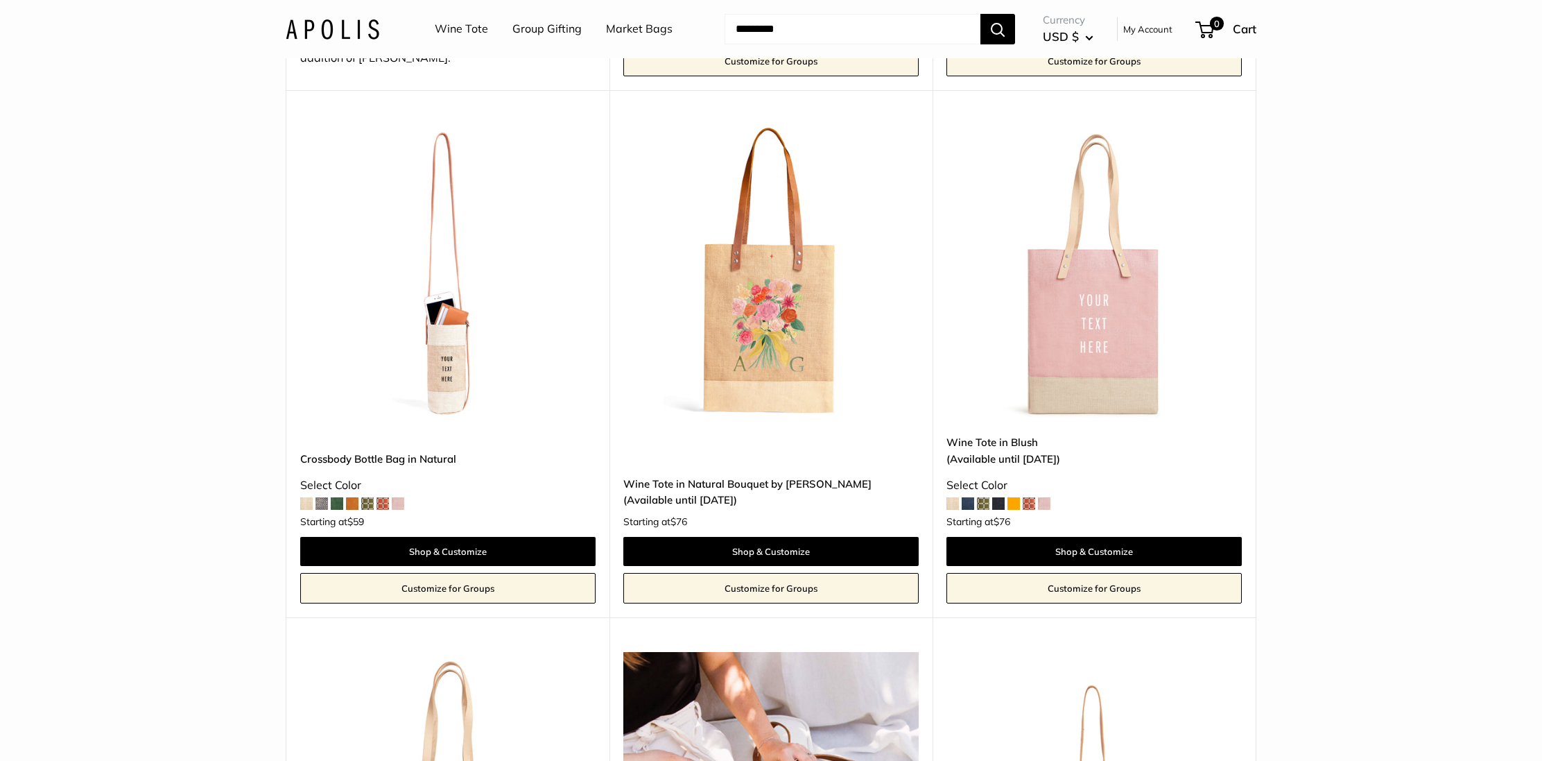
scroll to position [654, 0]
click at [0, 0] on img at bounding box center [0, 0] width 0 height 0
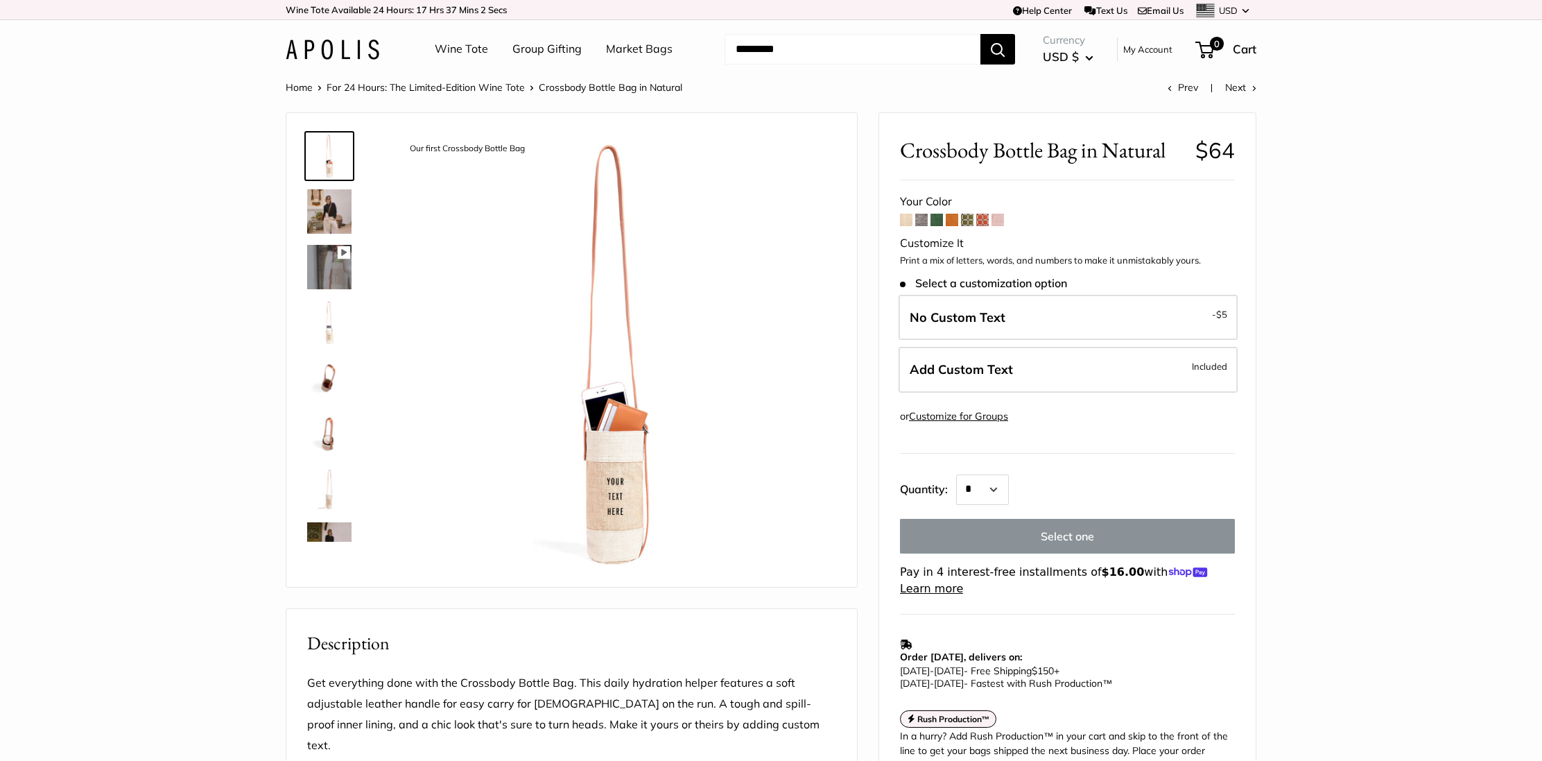
click at [321, 449] on img at bounding box center [329, 433] width 44 height 44
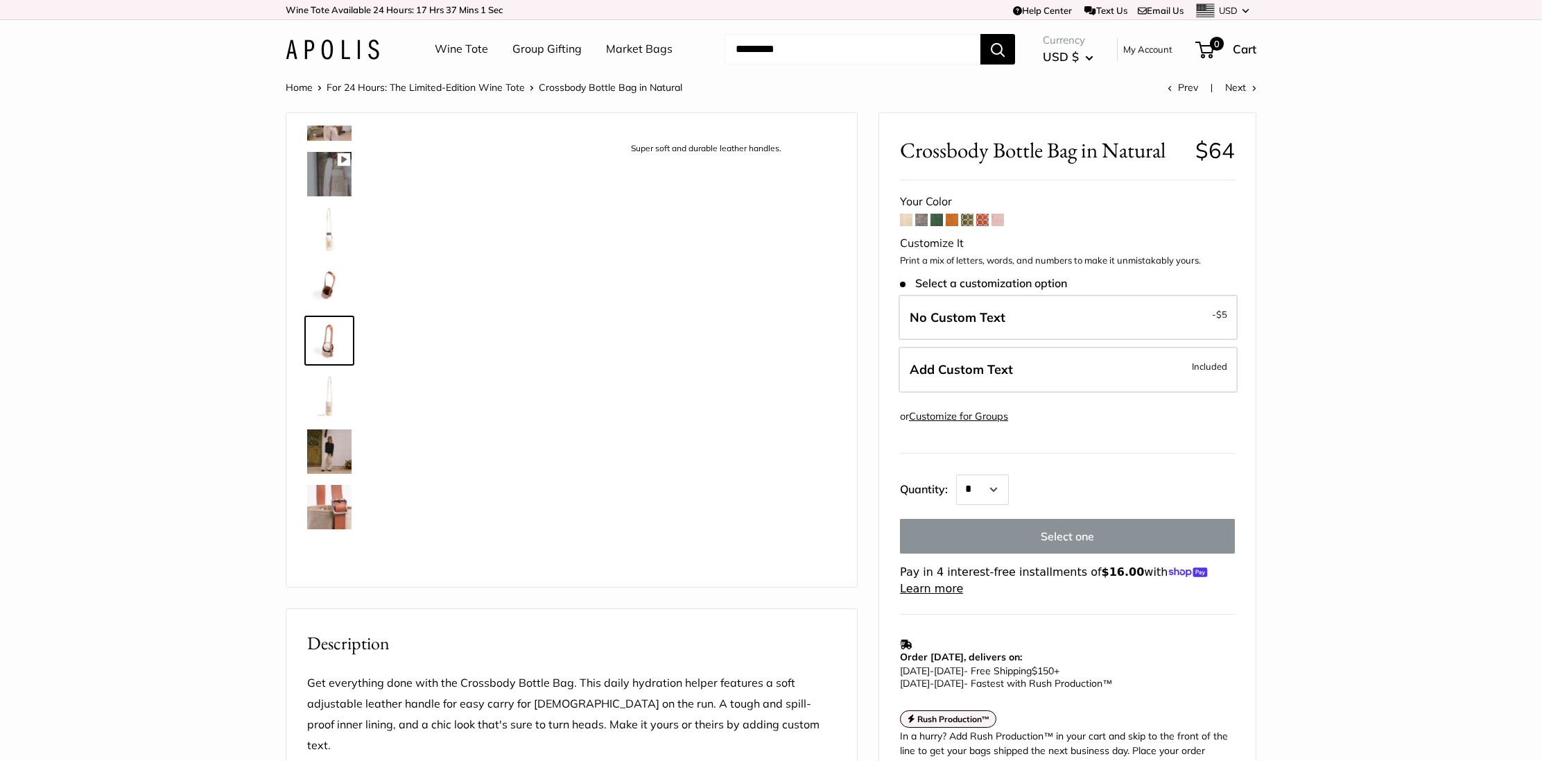
scroll to position [98, 0]
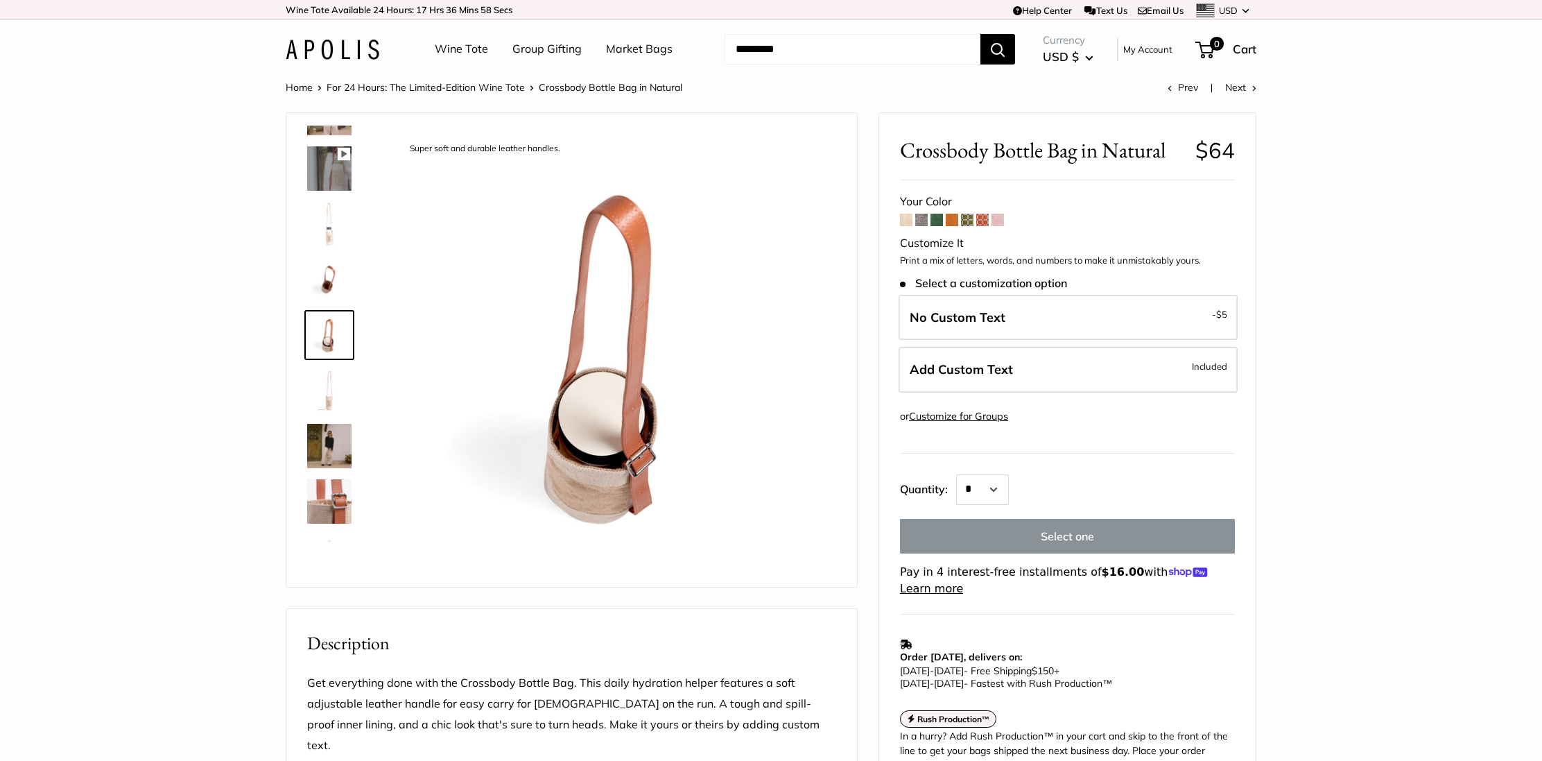
click at [325, 504] on img at bounding box center [329, 501] width 44 height 44
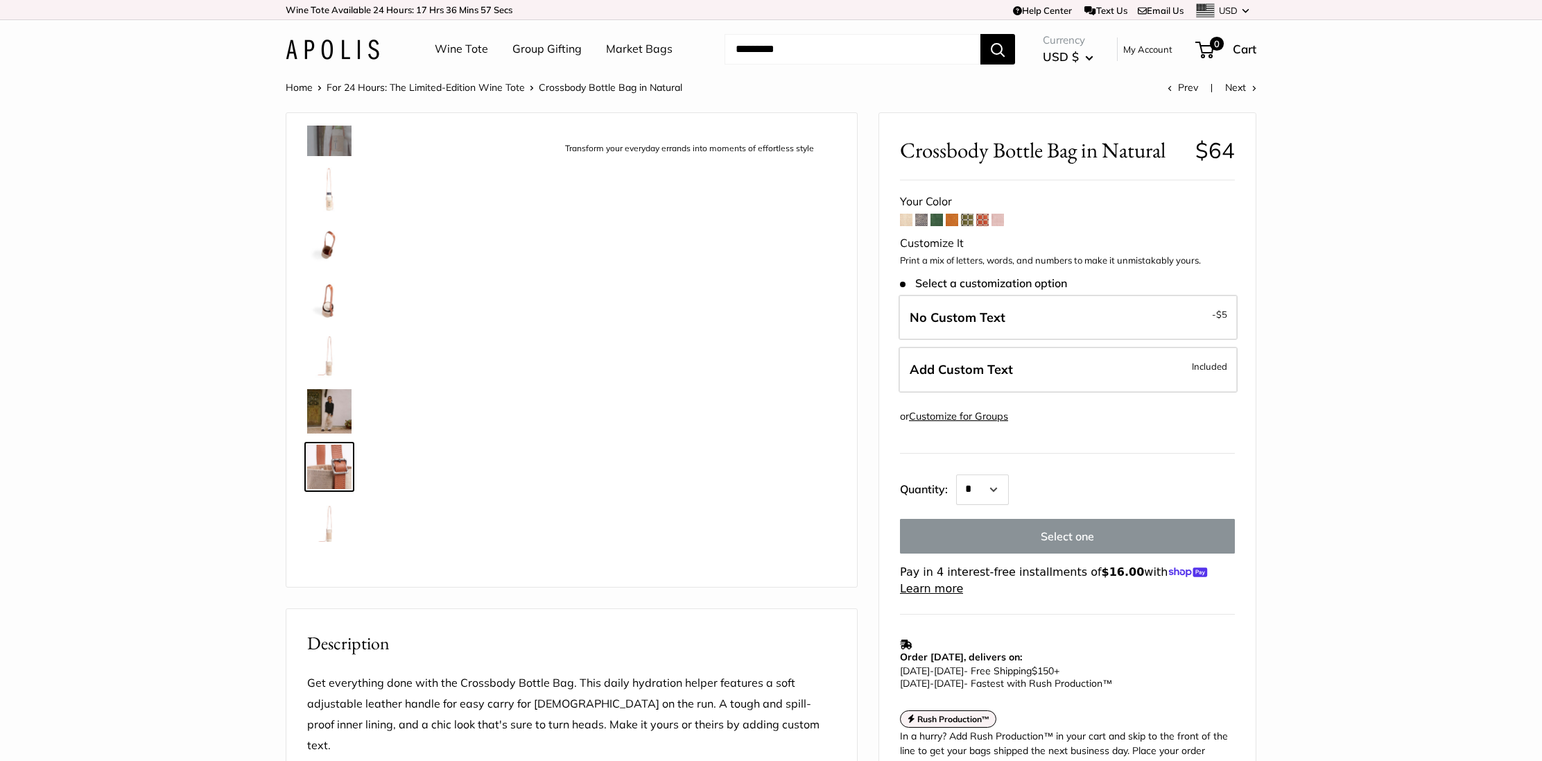
scroll to position [200, 0]
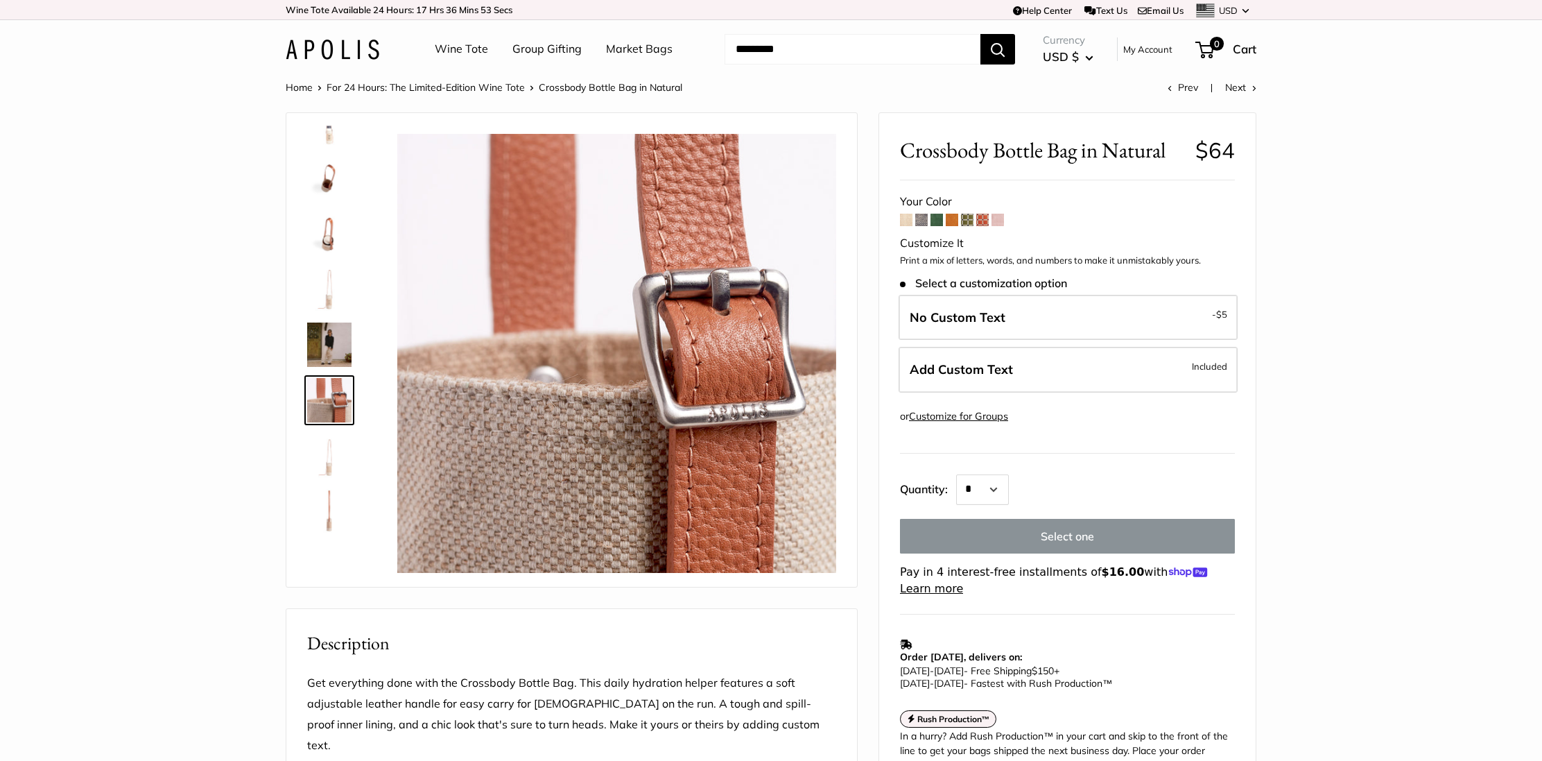
click at [326, 178] on img at bounding box center [329, 178] width 44 height 44
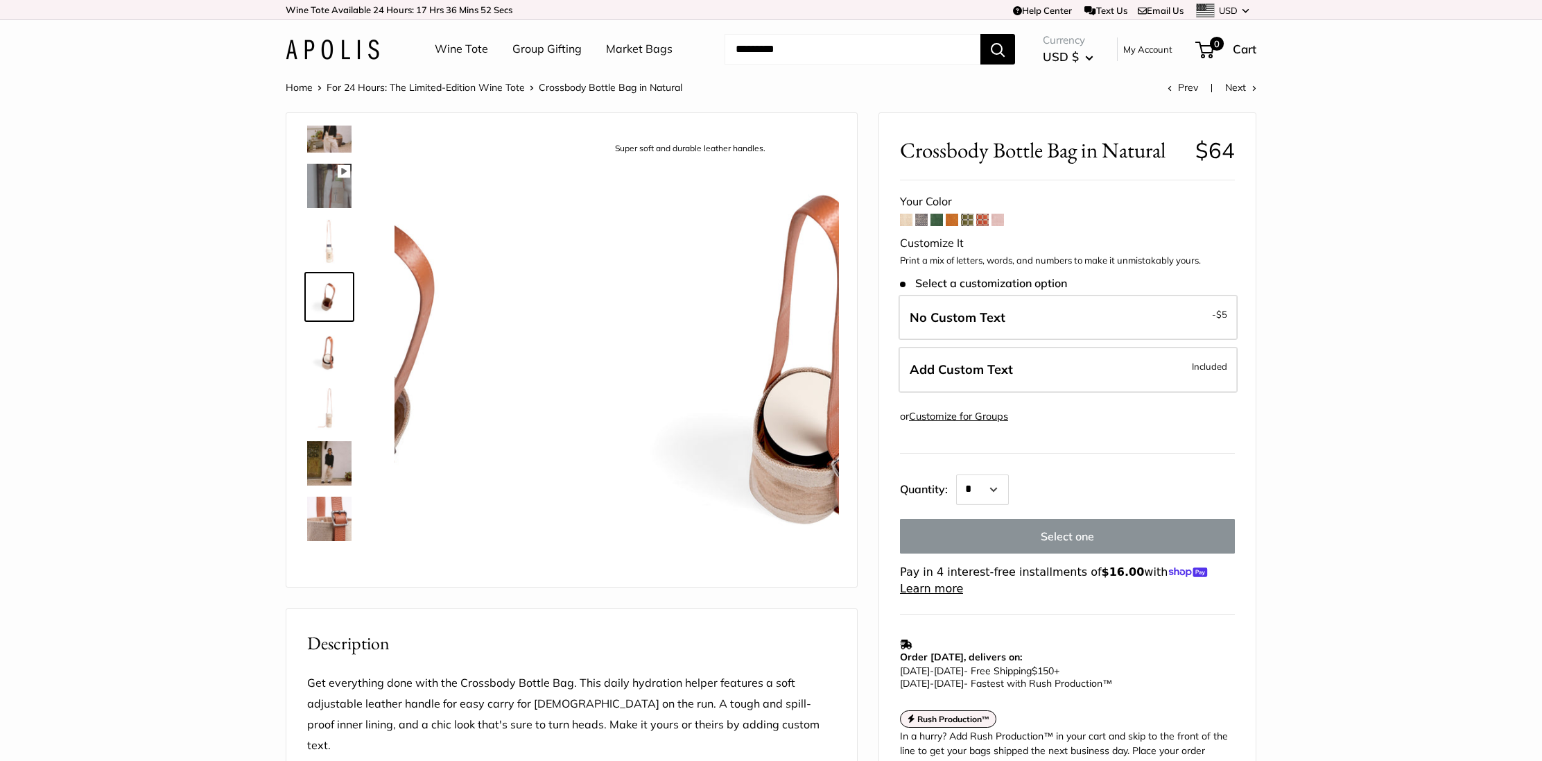
scroll to position [43, 0]
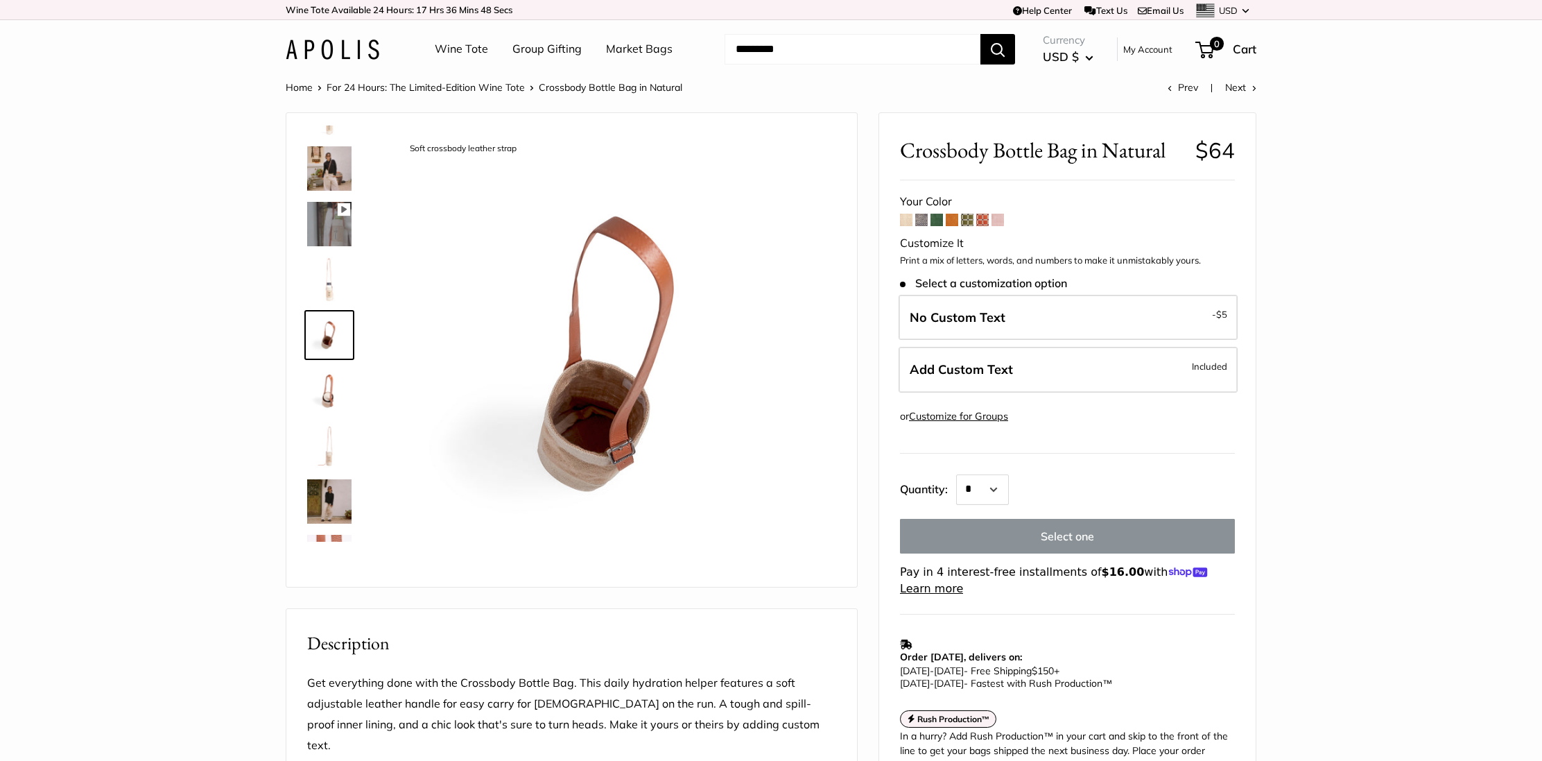
click at [322, 446] on img at bounding box center [329, 446] width 44 height 44
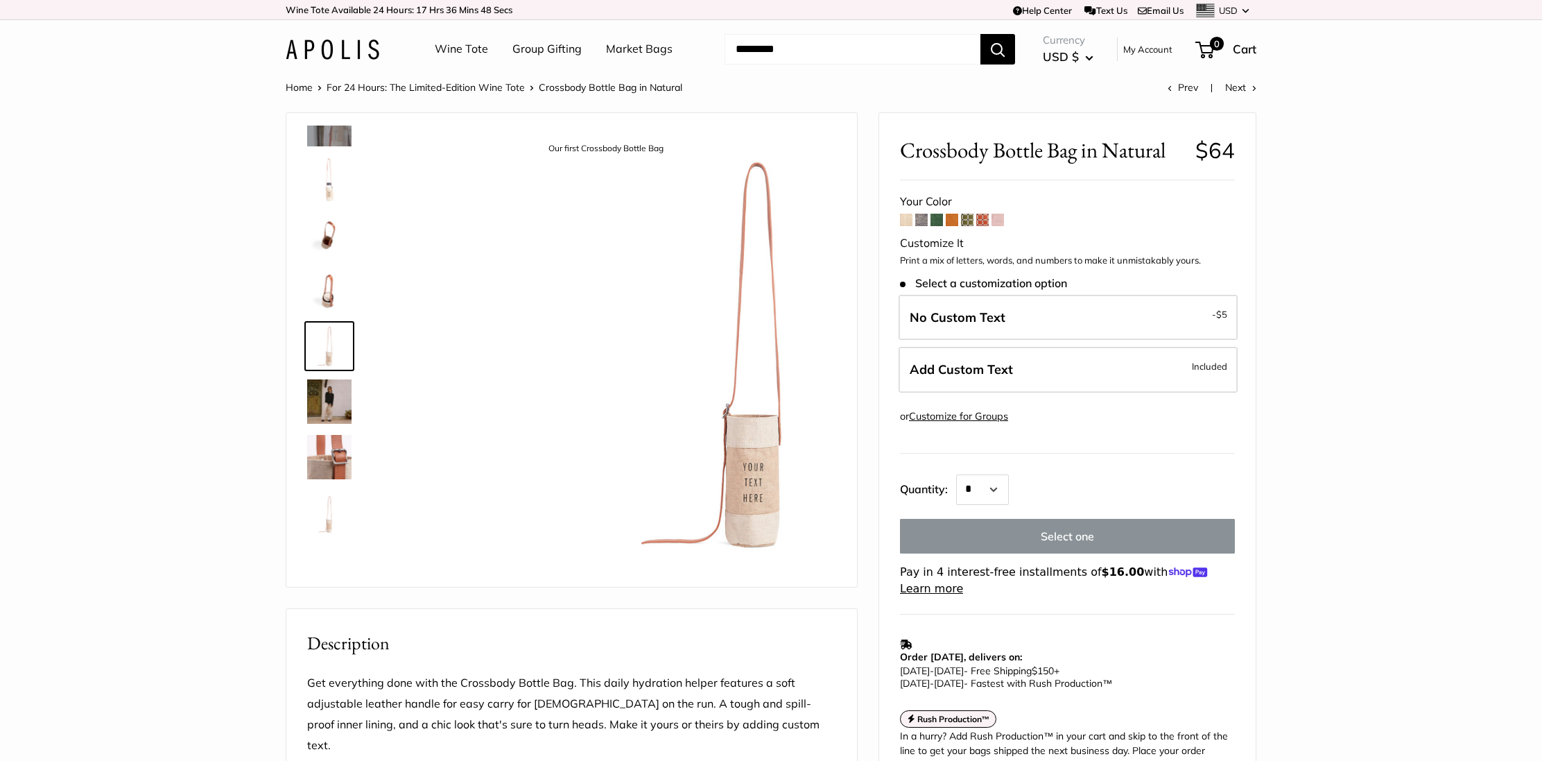
scroll to position [154, 0]
